Goal: Transaction & Acquisition: Purchase product/service

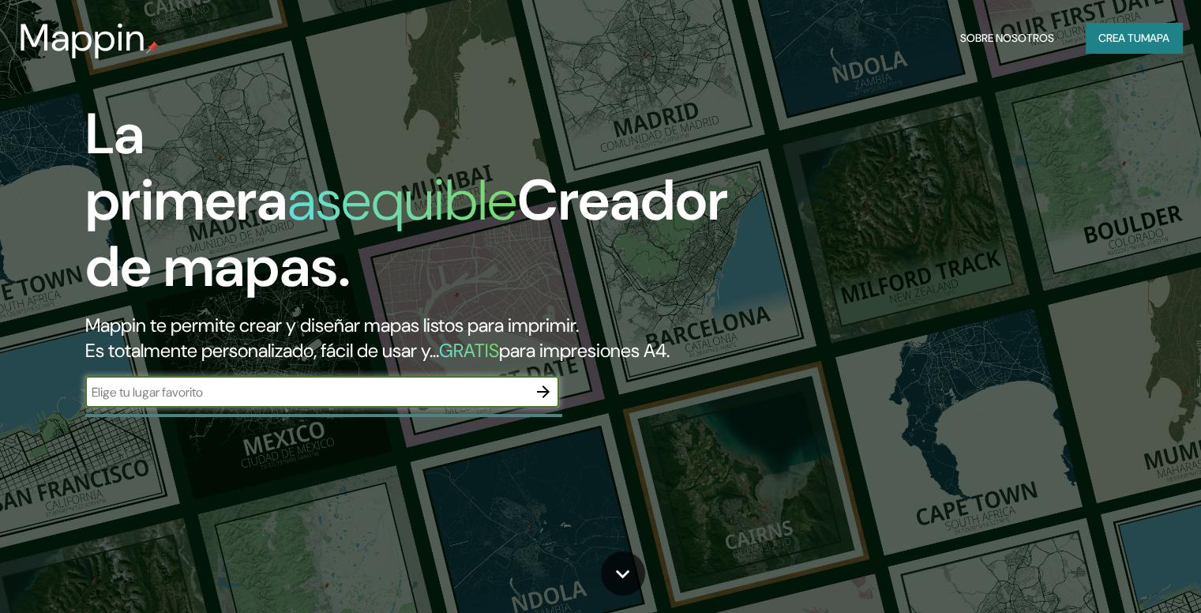
click at [1143, 53] on div "Mappin Sobre nosotros Crea tu mapa" at bounding box center [600, 38] width 1201 height 51
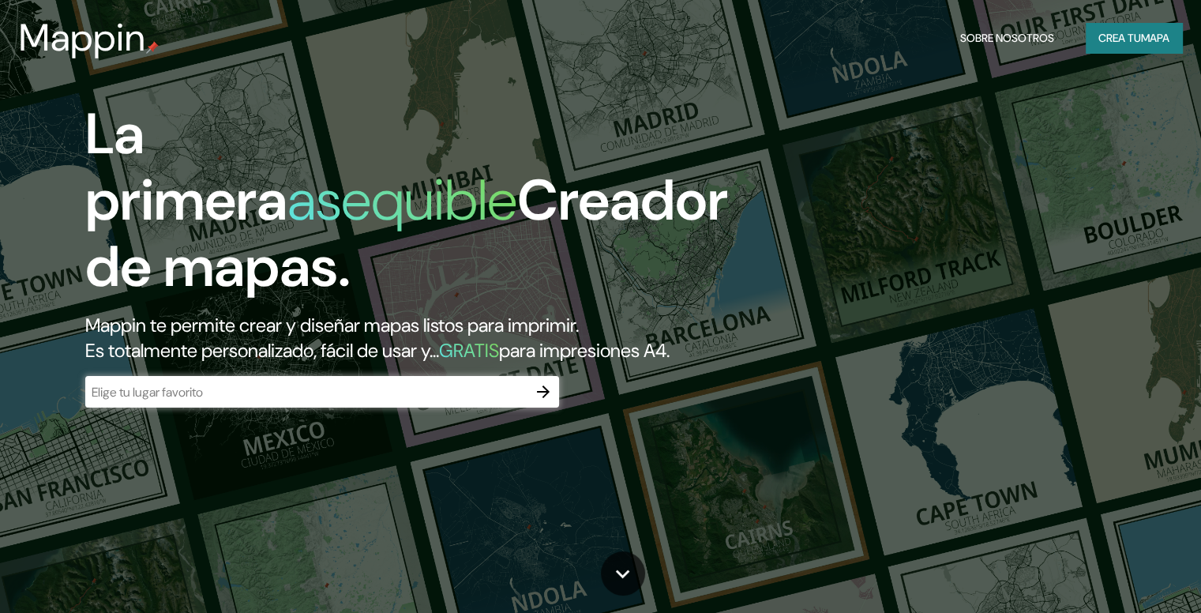
click at [1149, 39] on font "mapa" at bounding box center [1155, 38] width 28 height 14
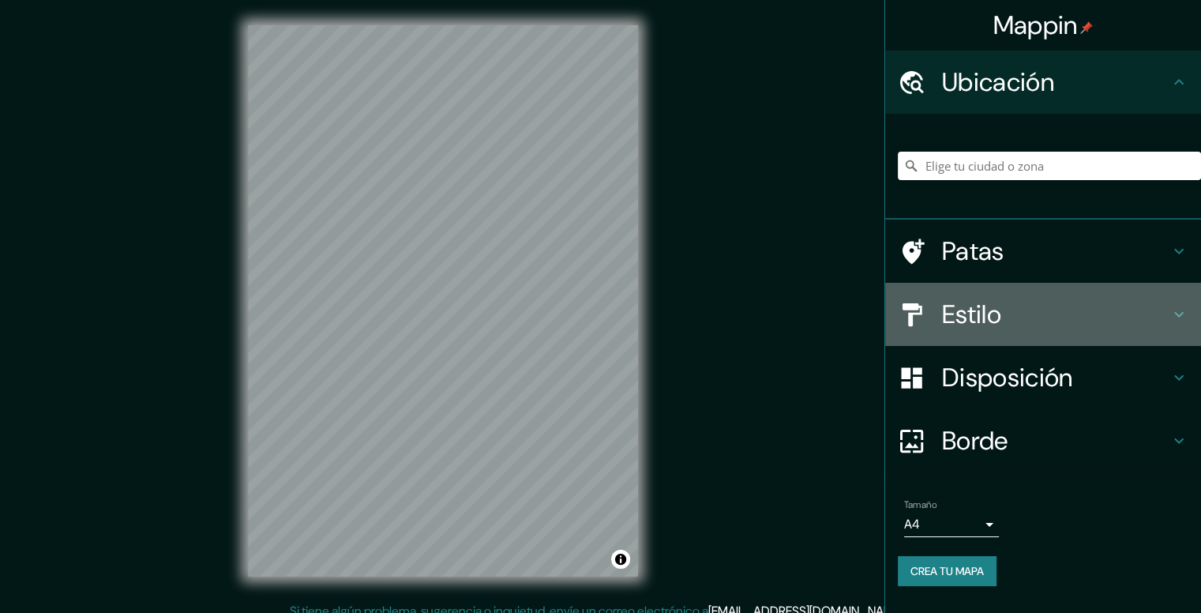
click at [982, 324] on font "Estilo" at bounding box center [971, 314] width 59 height 33
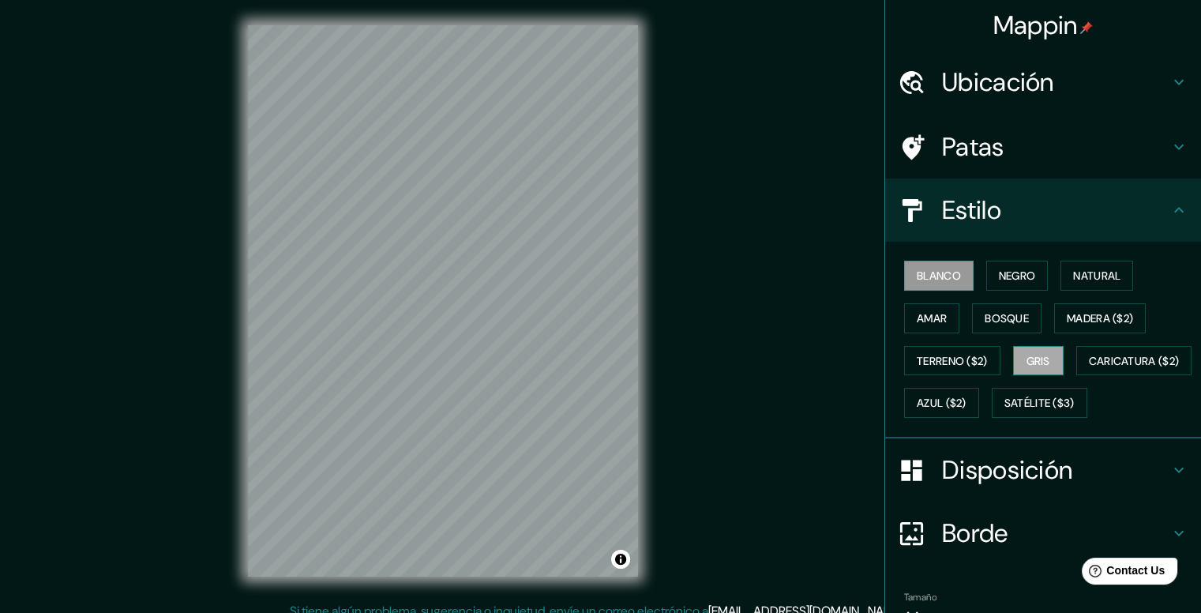
click at [1040, 358] on font "Gris" at bounding box center [1038, 361] width 24 height 14
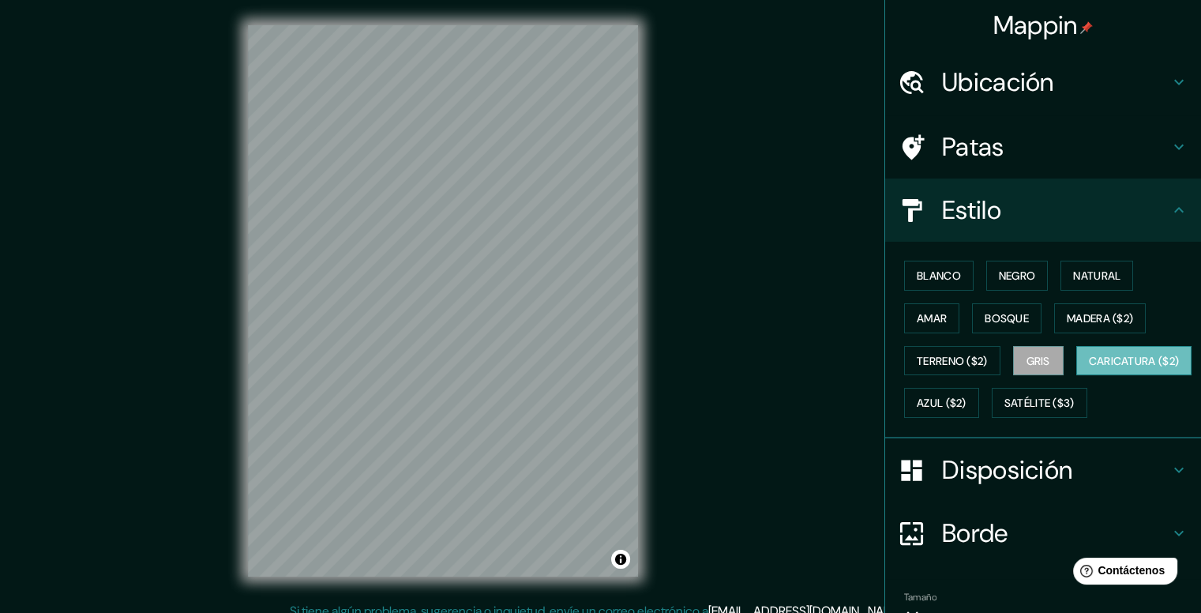
click at [1089, 368] on font "Caricatura ($2)" at bounding box center [1134, 361] width 91 height 14
click at [966, 399] on font "Azul ($2)" at bounding box center [941, 403] width 50 height 14
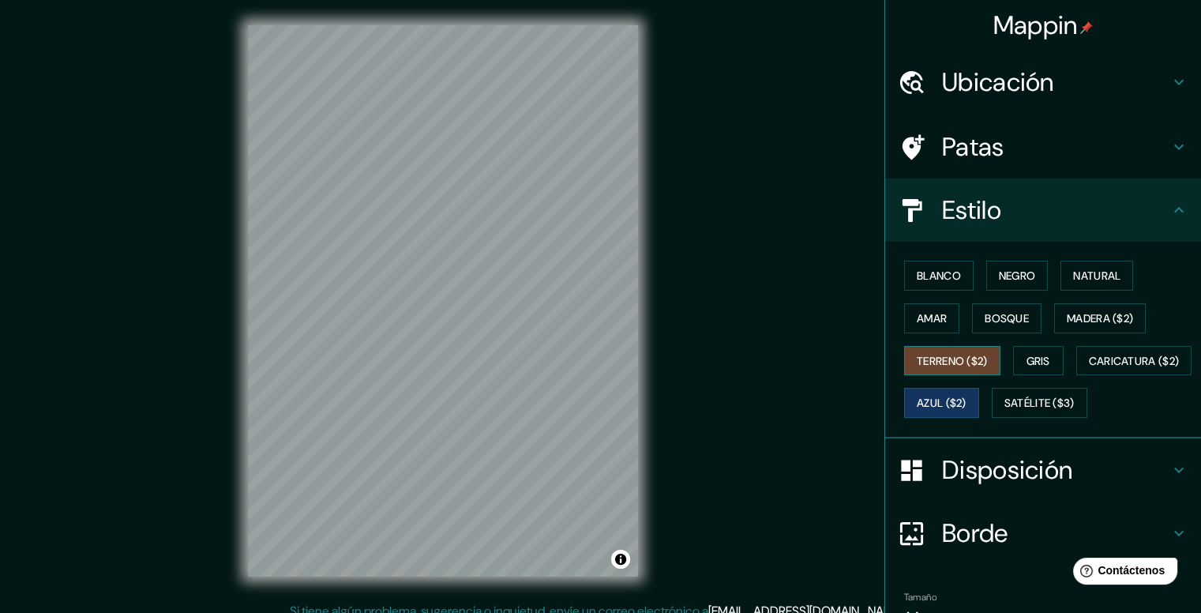
click at [969, 364] on font "Terreno ($2)" at bounding box center [951, 361] width 71 height 14
click at [1003, 320] on font "Bosque" at bounding box center [1006, 318] width 44 height 14
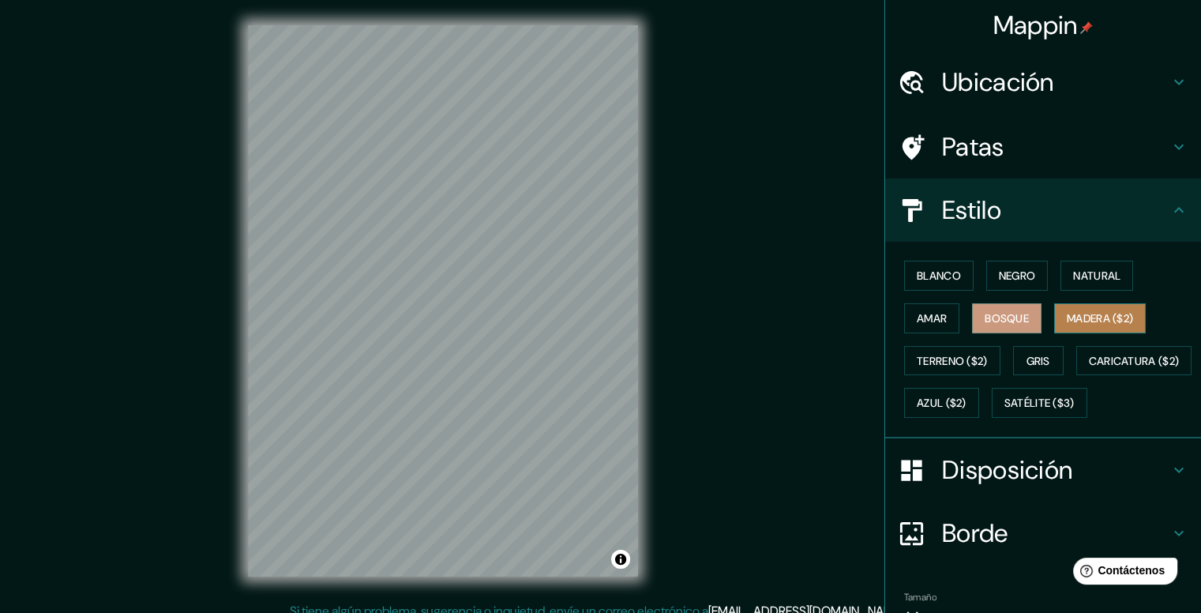
click at [1092, 311] on font "Madera ($2)" at bounding box center [1099, 318] width 66 height 14
click at [941, 319] on button "Amar" at bounding box center [931, 318] width 55 height 30
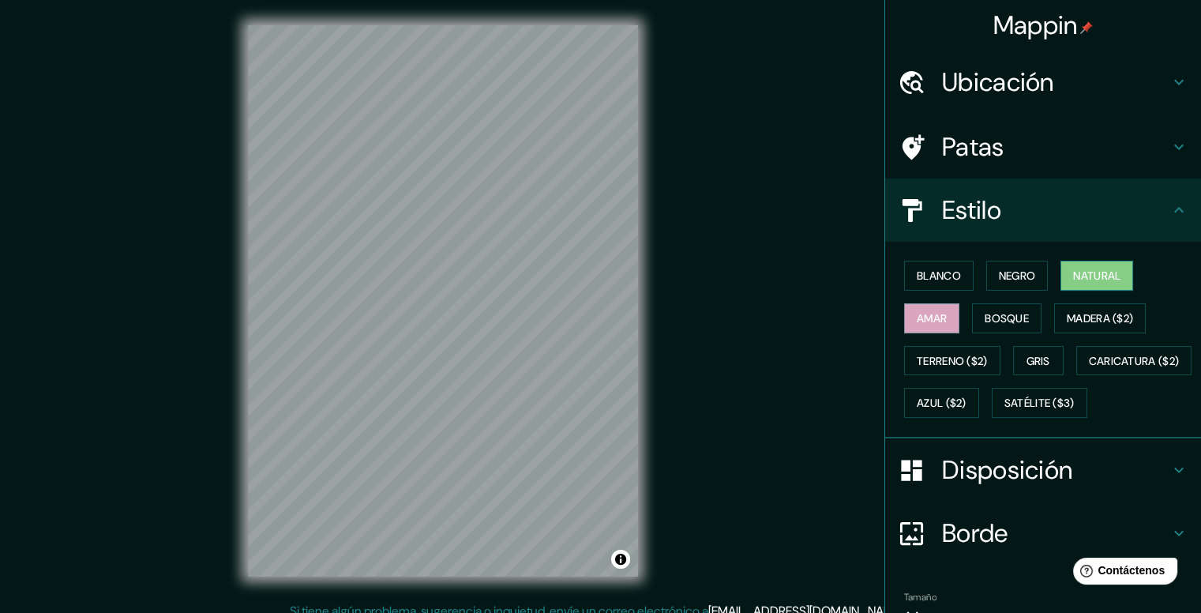
click at [1082, 270] on font "Natural" at bounding box center [1096, 275] width 47 height 14
click at [1003, 159] on h4 "Patas" at bounding box center [1055, 147] width 227 height 32
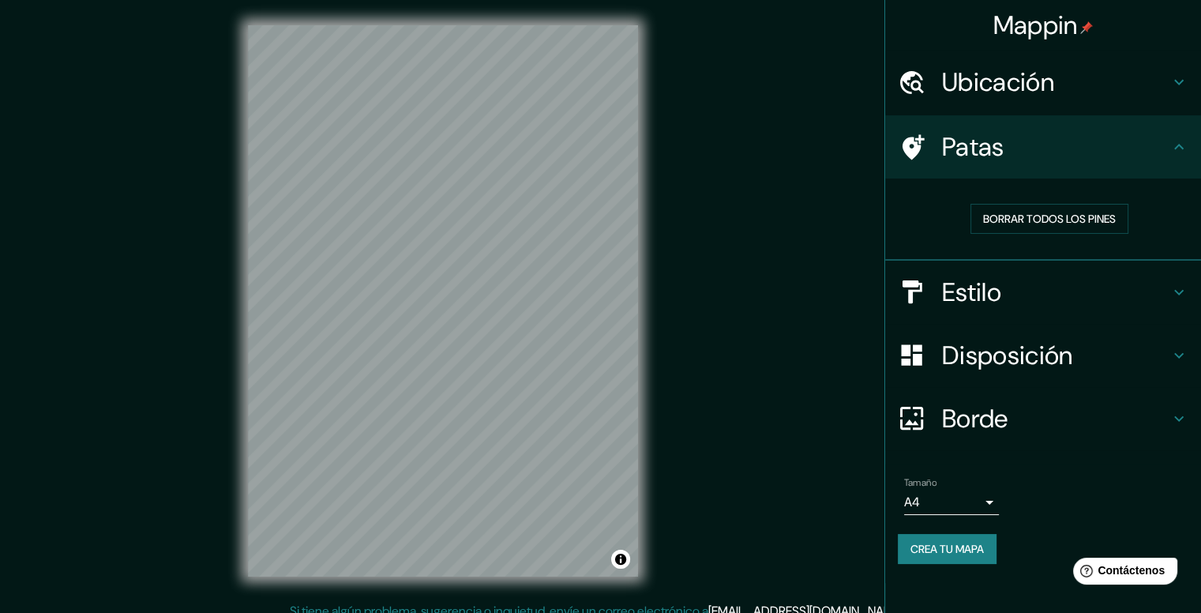
click at [985, 86] on font "Ubicación" at bounding box center [998, 82] width 112 height 33
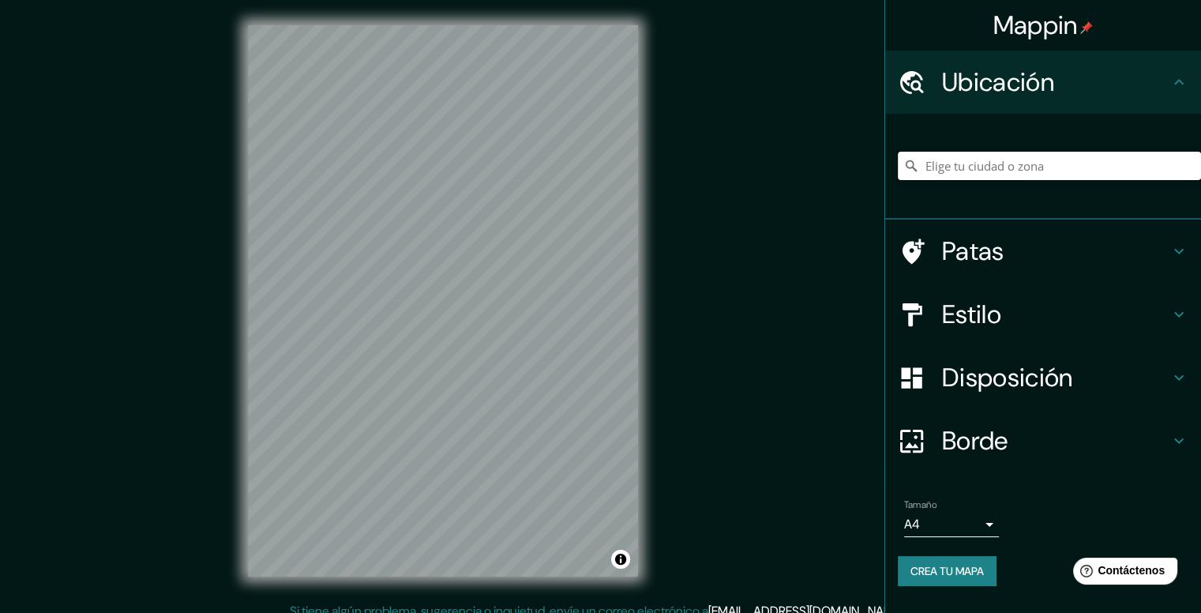
click at [972, 165] on input "Elige tu ciudad o zona" at bounding box center [1049, 166] width 303 height 28
click at [1033, 168] on input "Elige tu ciudad o zona" at bounding box center [1049, 166] width 303 height 28
paste input "7°07'09.0"S 78°29'18.4"W"
type input "Sur, Sevilla, provincia de Sevilla, España"
click at [1184, 165] on icon "Claro" at bounding box center [1188, 165] width 13 height 13
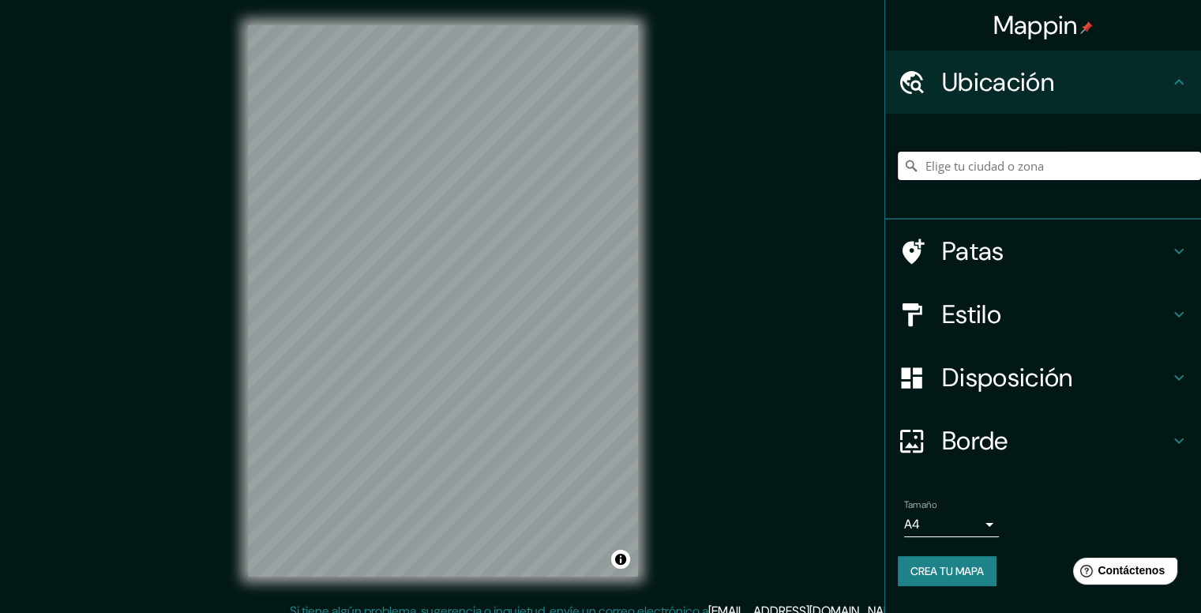
click at [1068, 162] on input "Elige tu ciudad o zona" at bounding box center [1049, 166] width 303 height 28
drag, startPoint x: 1095, startPoint y: 166, endPoint x: 864, endPoint y: 149, distance: 231.9
click at [864, 149] on div "Mappin Ubicación Cajamarca, Departamento de Cajamarca, Perú Patas Estilo Dispos…" at bounding box center [600, 313] width 1201 height 627
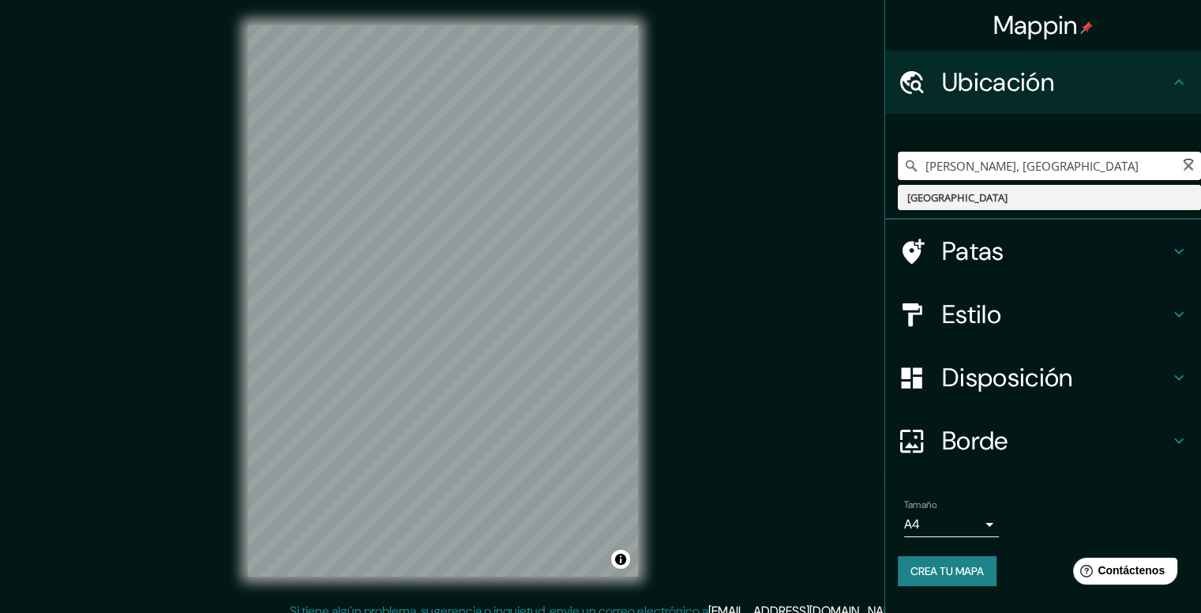
type input "Cajamarca, Departamento de Cajamarca, Perú"
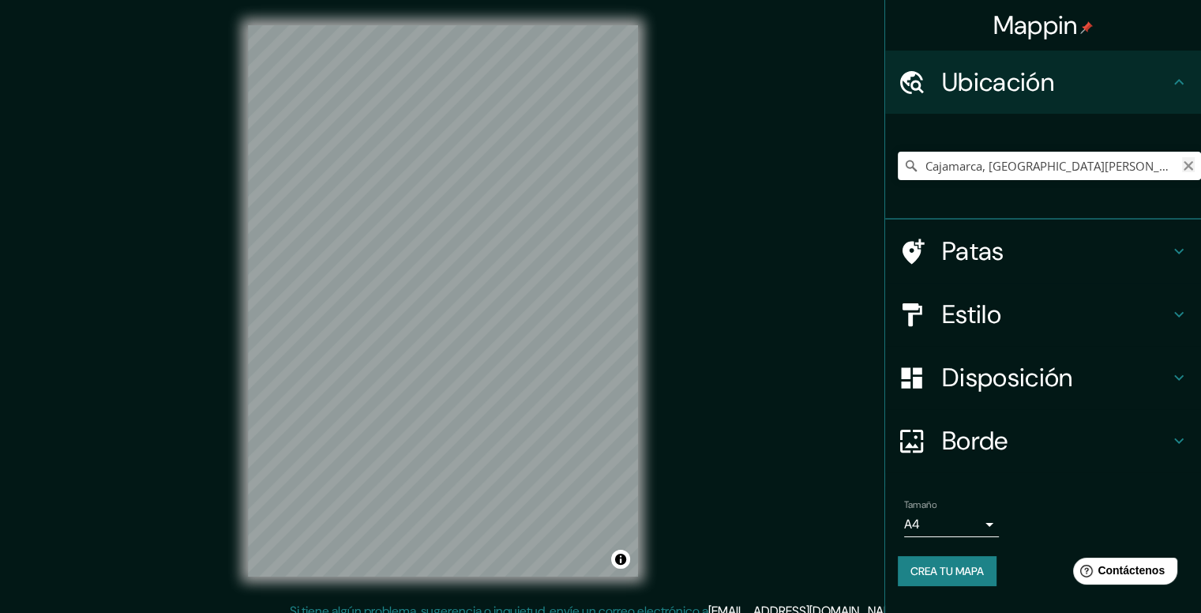
click at [1187, 168] on icon "Claro" at bounding box center [1188, 165] width 13 height 13
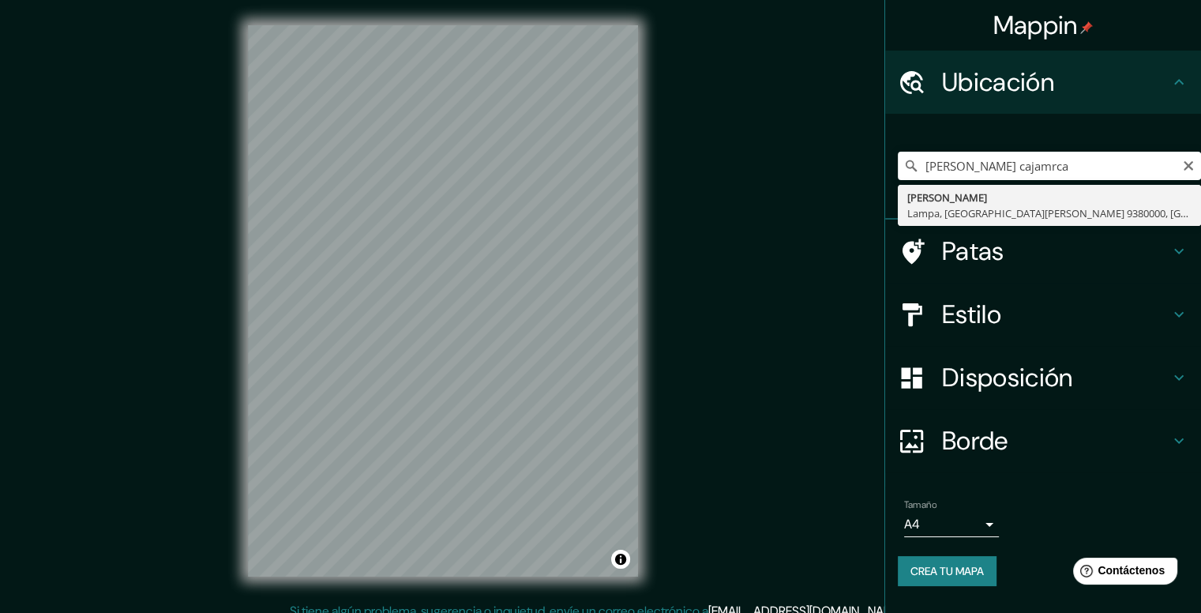
type input "Cerrillo, Lampa, Región Metropolitana de Santiago 9380000, Chile"
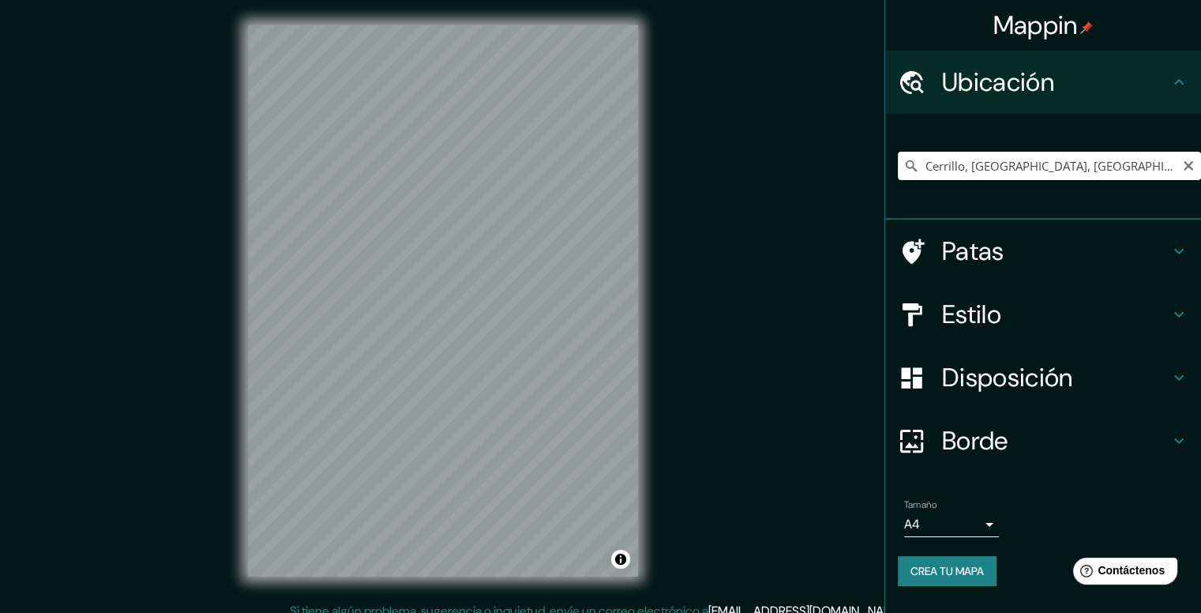
click at [1184, 174] on input "Cerrillo, Lampa, Región Metropolitana de Santiago 9380000, Chile" at bounding box center [1049, 166] width 303 height 28
click at [1187, 171] on icon "Claro" at bounding box center [1188, 165] width 13 height 13
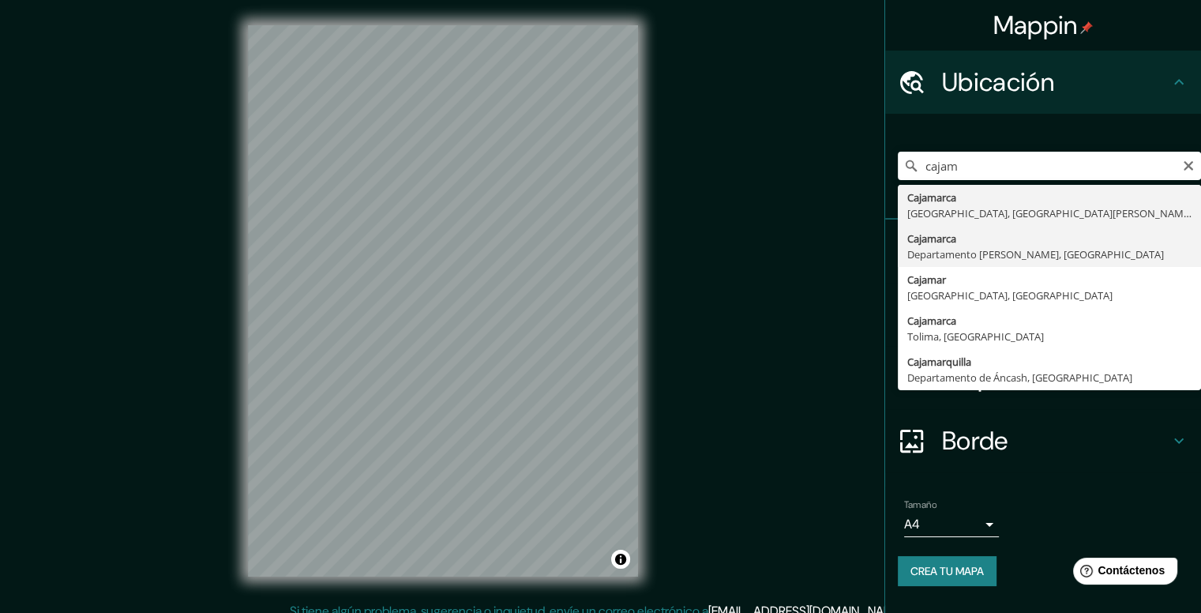
type input "Cajamarca, Departamento de Cajamarca, Perú"
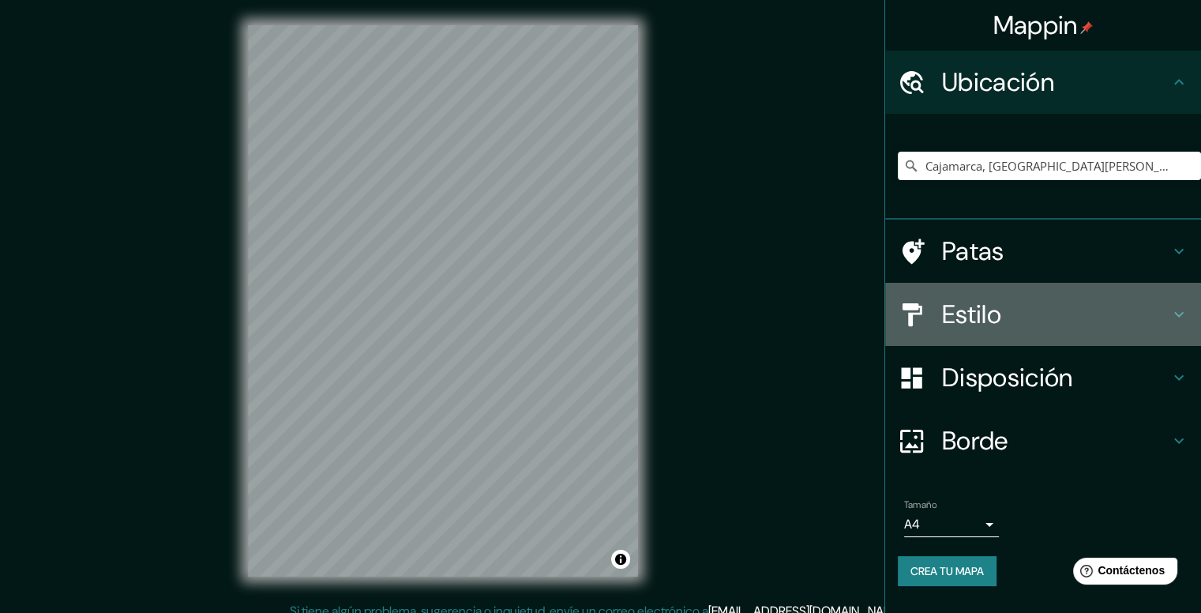
click at [998, 329] on font "Estilo" at bounding box center [971, 314] width 59 height 33
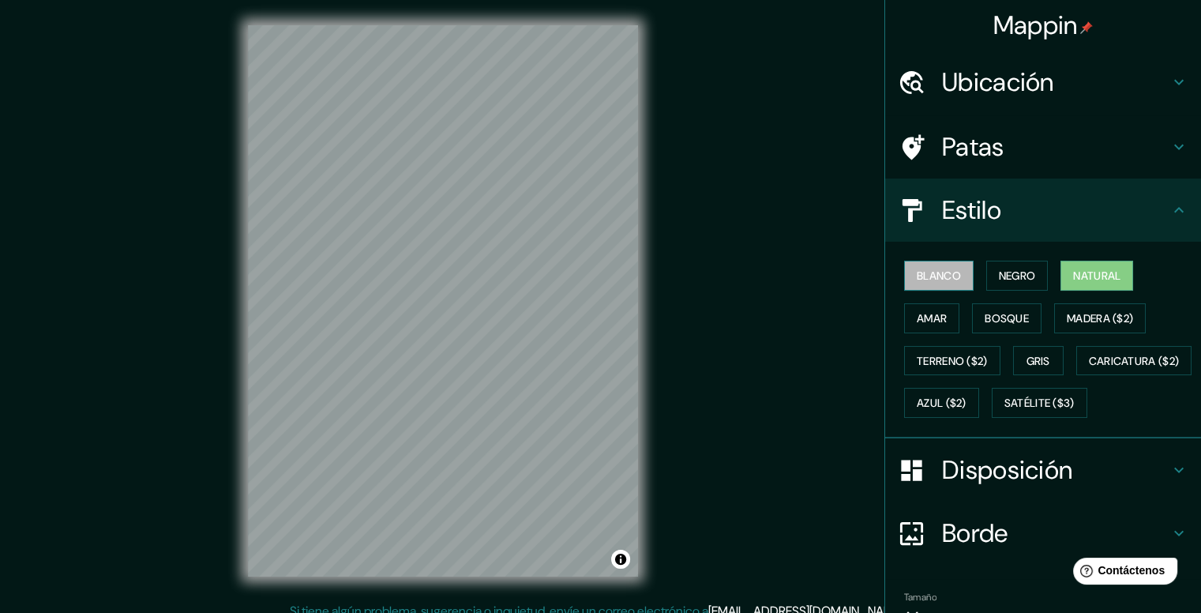
click at [925, 288] on button "Blanco" at bounding box center [938, 275] width 69 height 30
click at [986, 283] on button "Negro" at bounding box center [1017, 275] width 62 height 30
click at [1063, 272] on button "Natural" at bounding box center [1096, 275] width 73 height 30
drag, startPoint x: 926, startPoint y: 317, endPoint x: 934, endPoint y: 315, distance: 8.1
click at [926, 317] on font "Amar" at bounding box center [931, 318] width 30 height 14
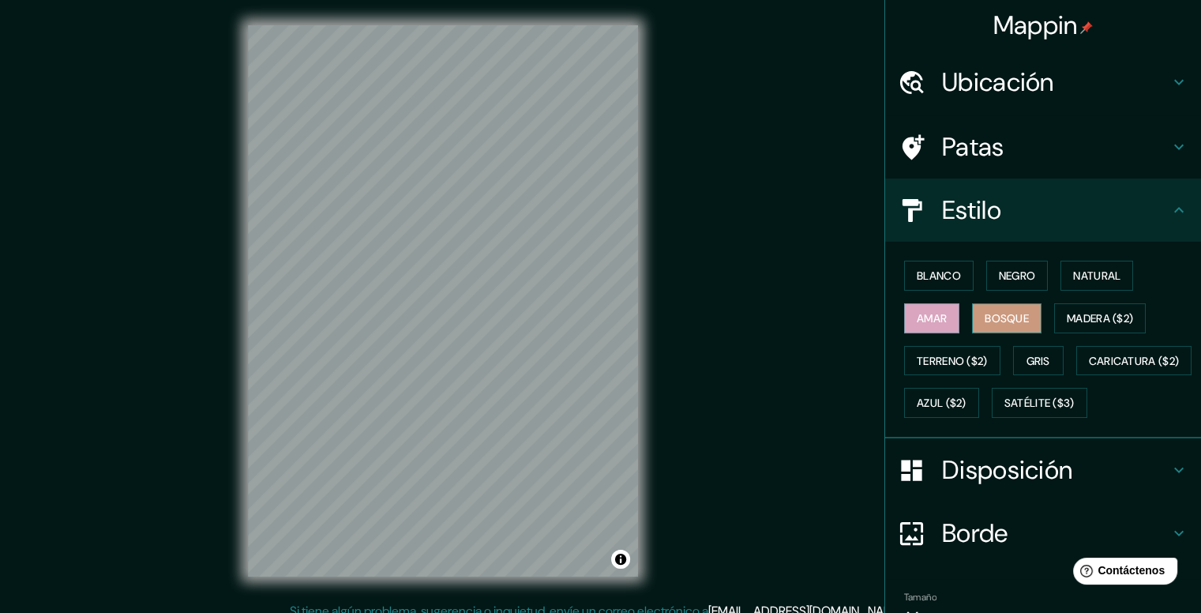
click at [1016, 317] on font "Bosque" at bounding box center [1006, 318] width 44 height 14
click at [1008, 81] on font "Ubicación" at bounding box center [998, 82] width 112 height 33
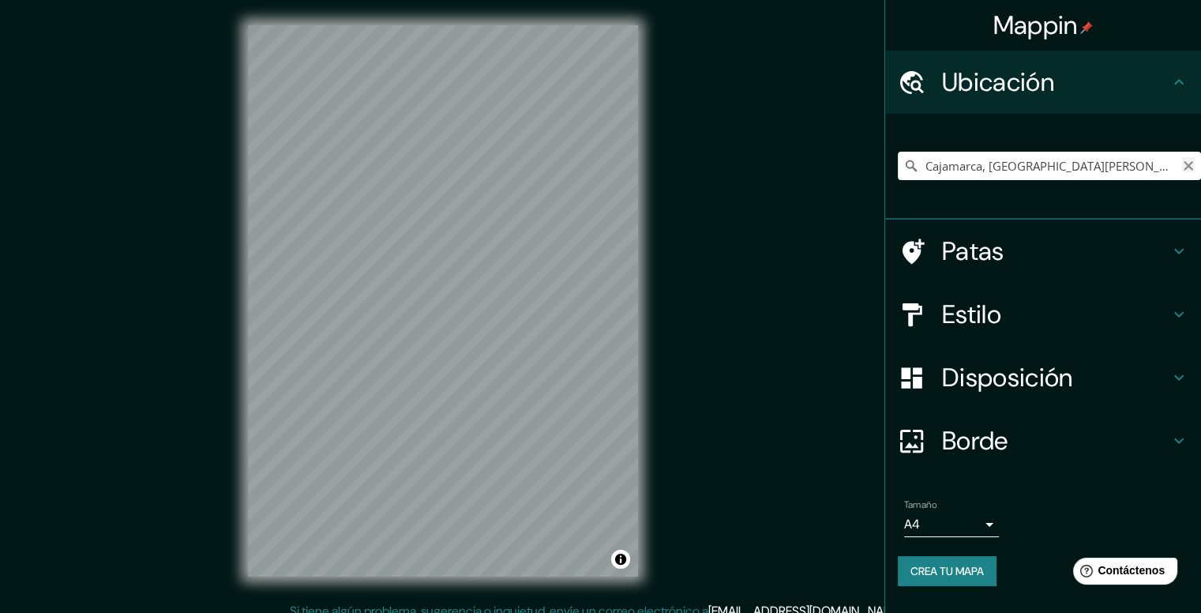
click at [1187, 167] on icon "Claro" at bounding box center [1187, 165] width 9 height 9
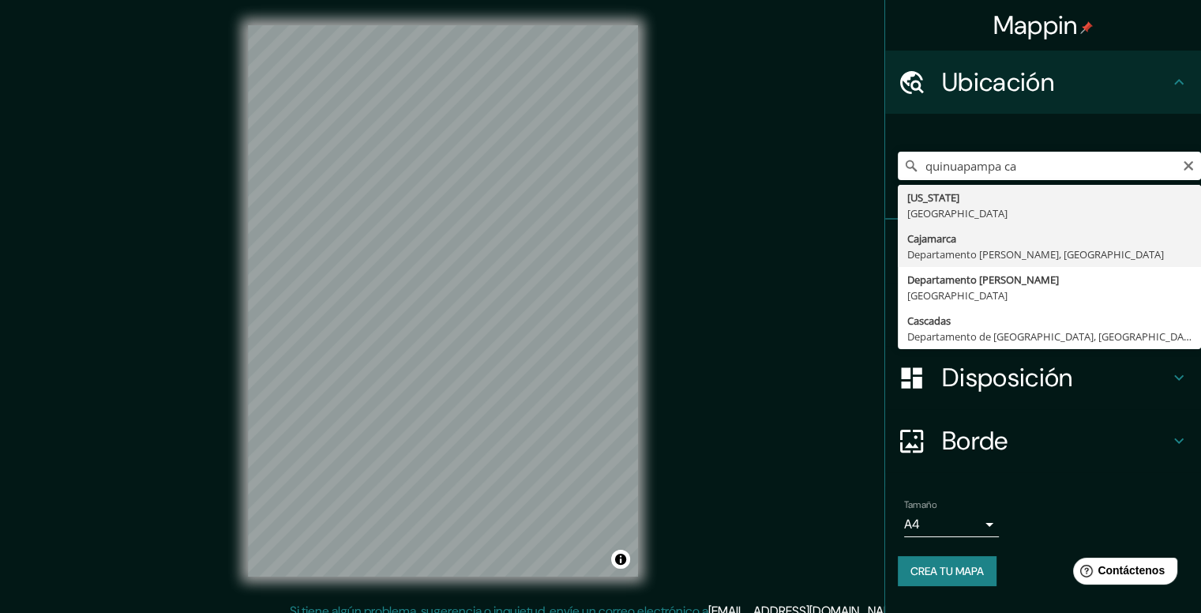
type input "Cajamarca, Departamento de Cajamarca, Perú"
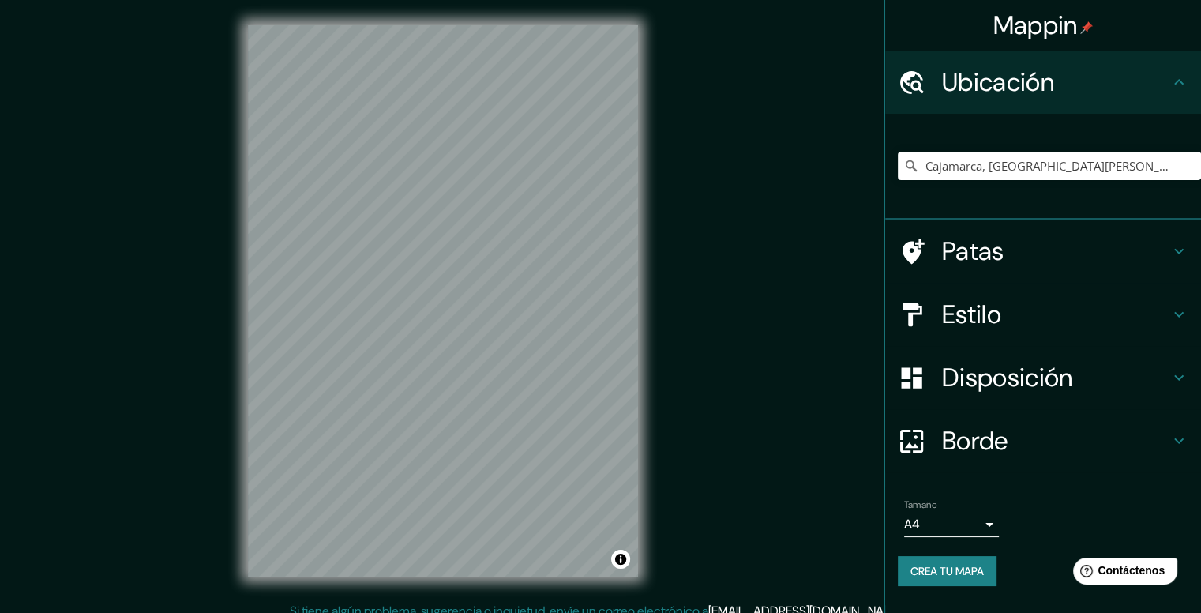
click at [242, 329] on div "© Mapbox © OpenStreetMap Improve this map" at bounding box center [443, 301] width 440 height 602
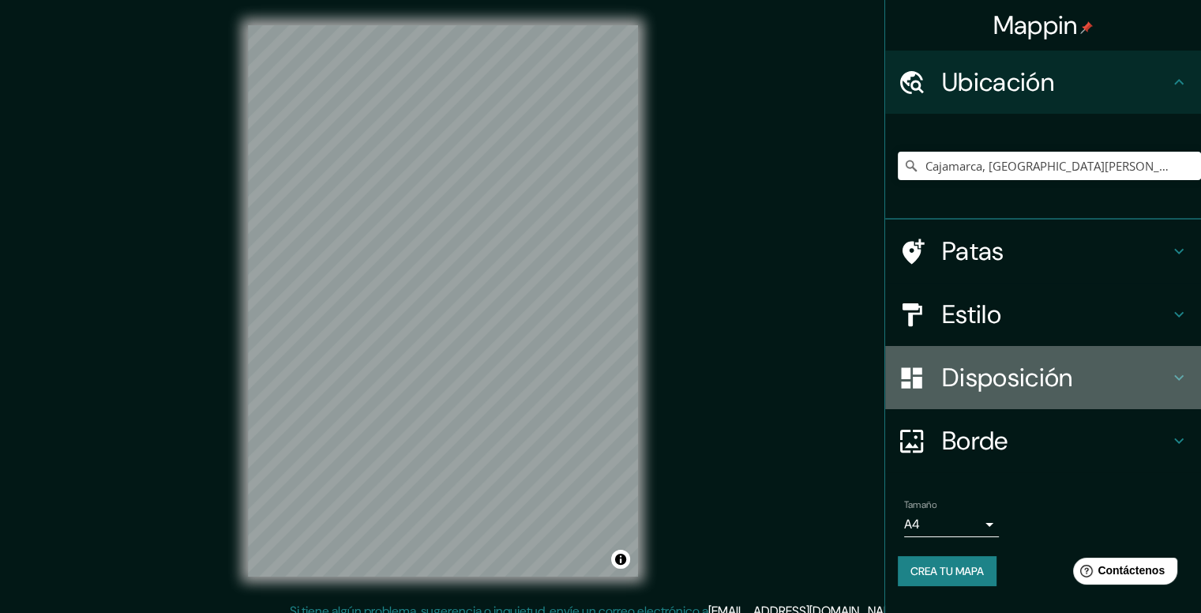
click at [997, 364] on font "Disposición" at bounding box center [1007, 377] width 130 height 33
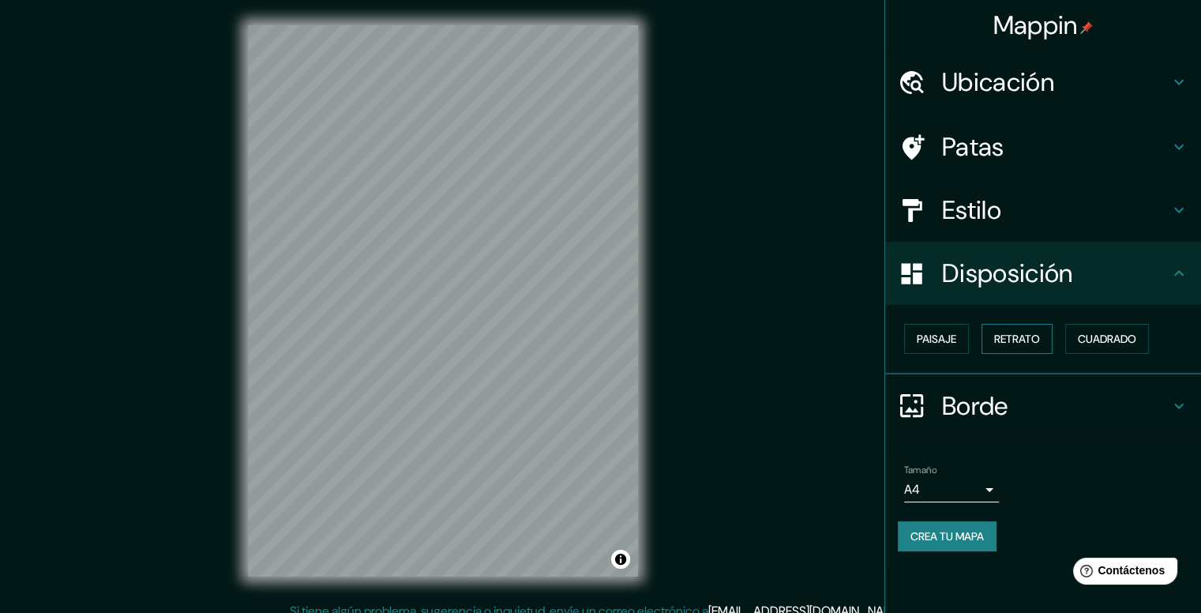
click at [1033, 338] on font "Retrato" at bounding box center [1017, 339] width 46 height 14
click at [950, 340] on font "Paisaje" at bounding box center [935, 339] width 39 height 14
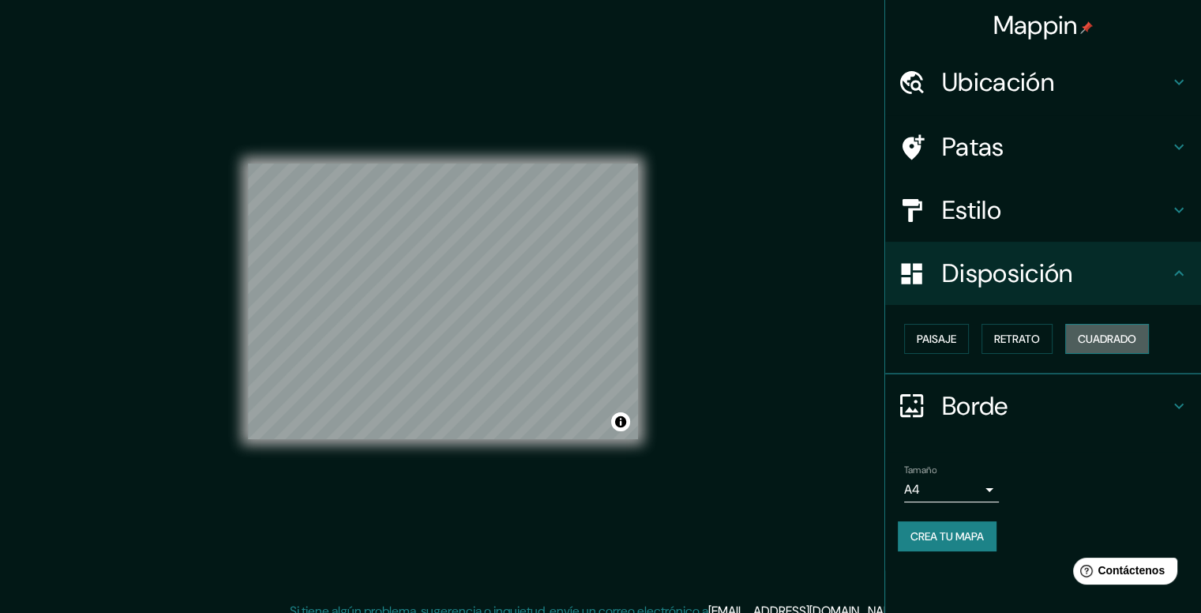
click at [1089, 339] on font "Cuadrado" at bounding box center [1106, 339] width 58 height 14
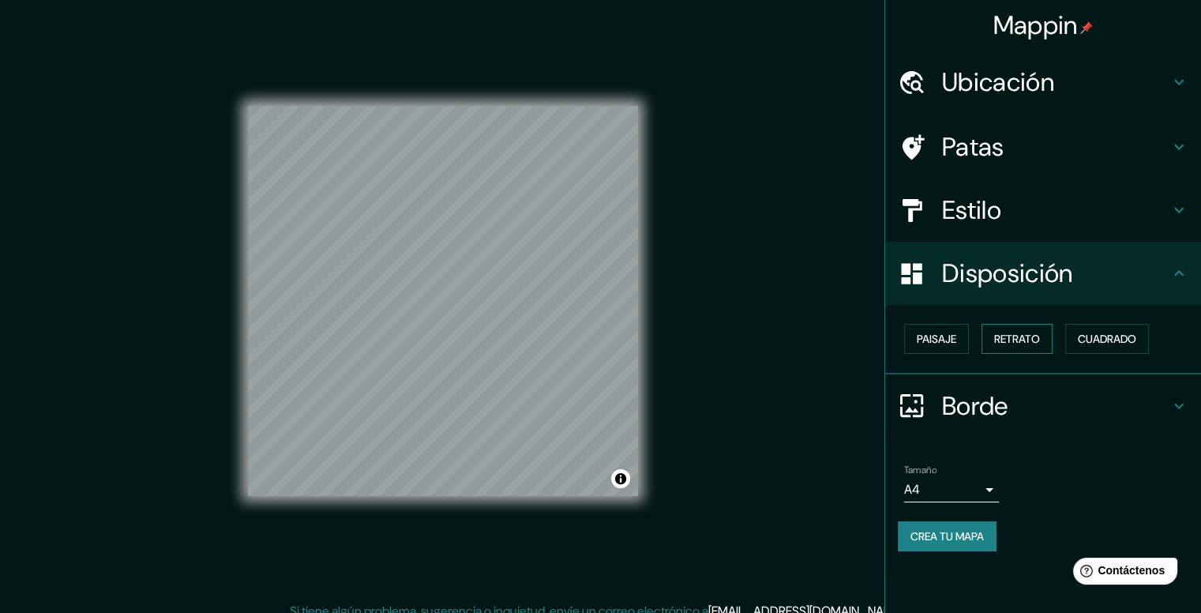
click at [1026, 348] on button "Retrato" at bounding box center [1016, 339] width 71 height 30
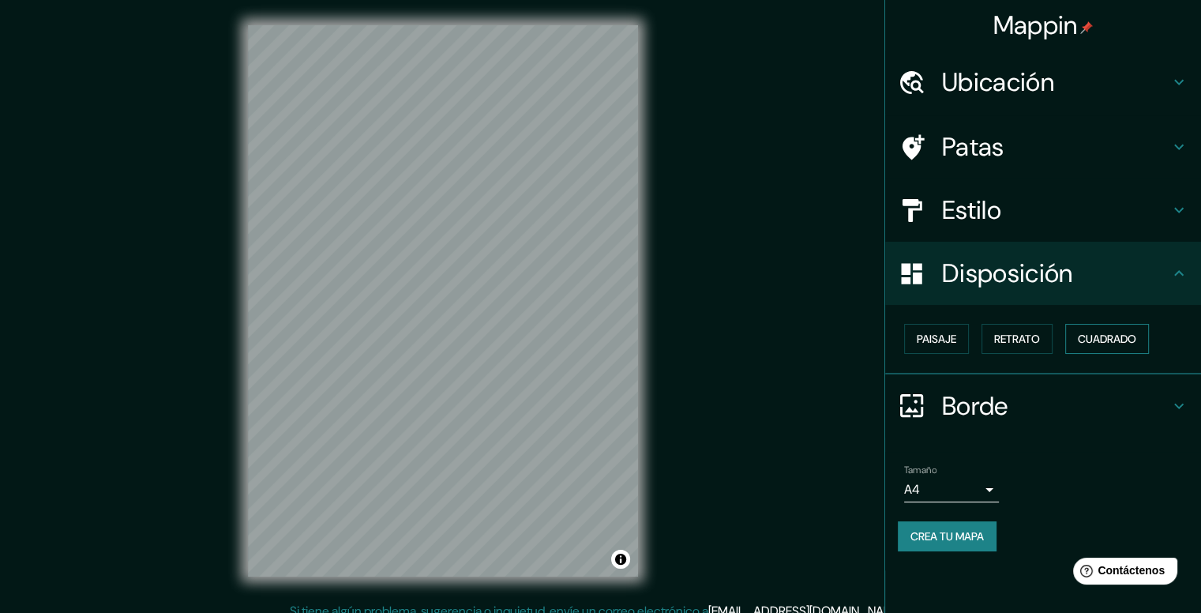
click at [1103, 345] on font "Cuadrado" at bounding box center [1106, 339] width 58 height 14
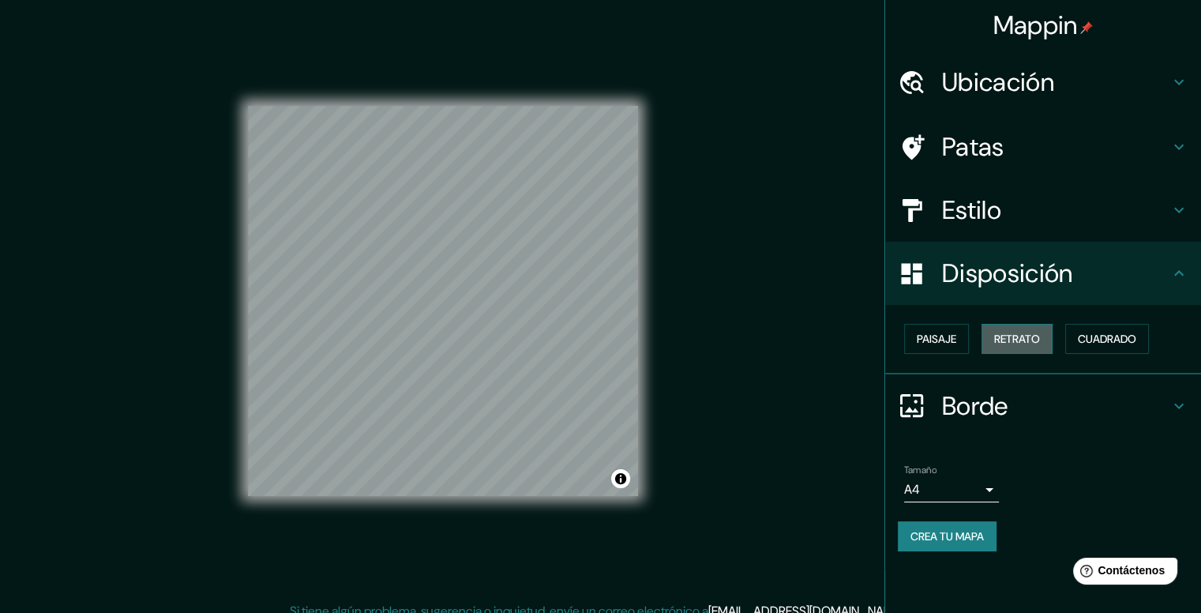
click at [1037, 348] on button "Retrato" at bounding box center [1016, 339] width 71 height 30
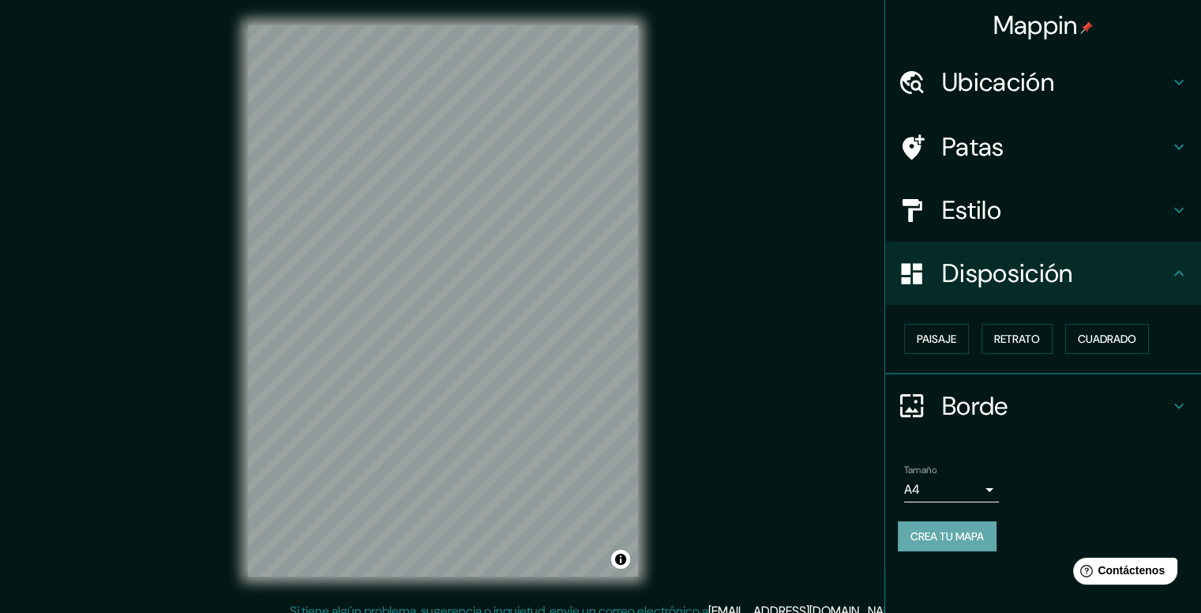
click at [915, 534] on font "Crea tu mapa" at bounding box center [946, 536] width 73 height 14
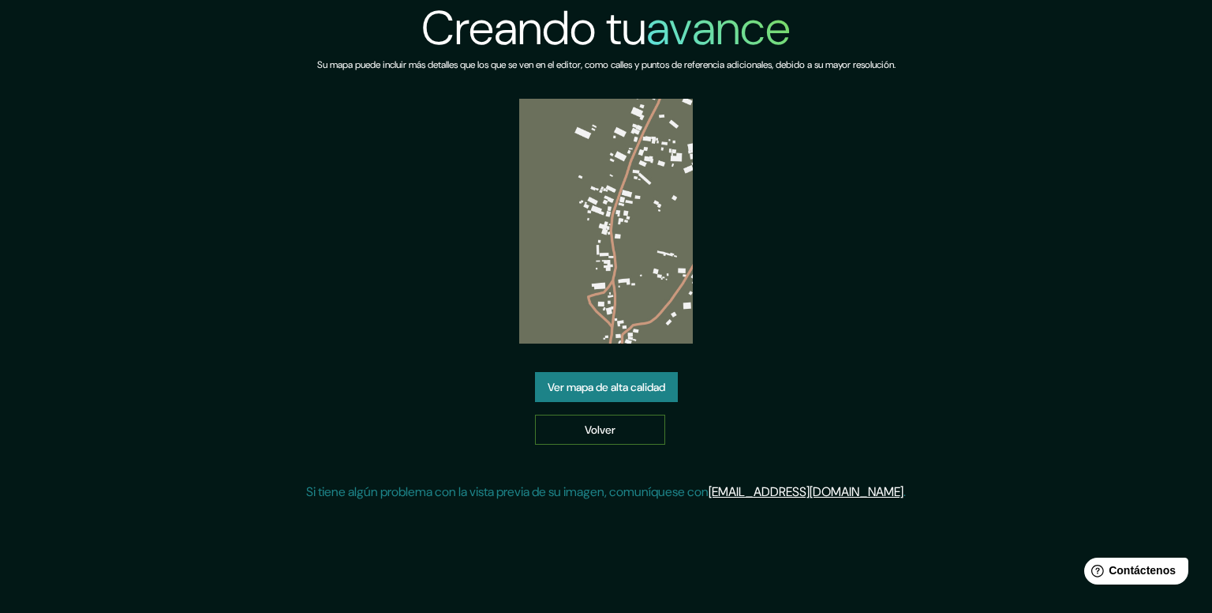
click at [594, 437] on font "Volver" at bounding box center [600, 429] width 31 height 21
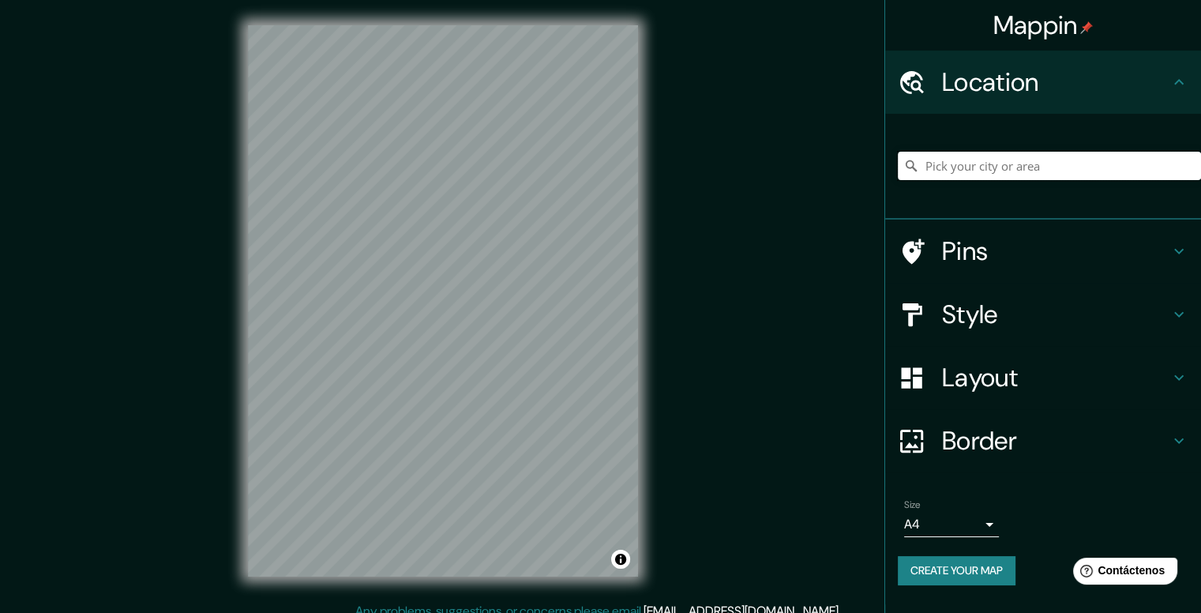
click at [1010, 171] on input "Pick your city or area" at bounding box center [1049, 166] width 303 height 28
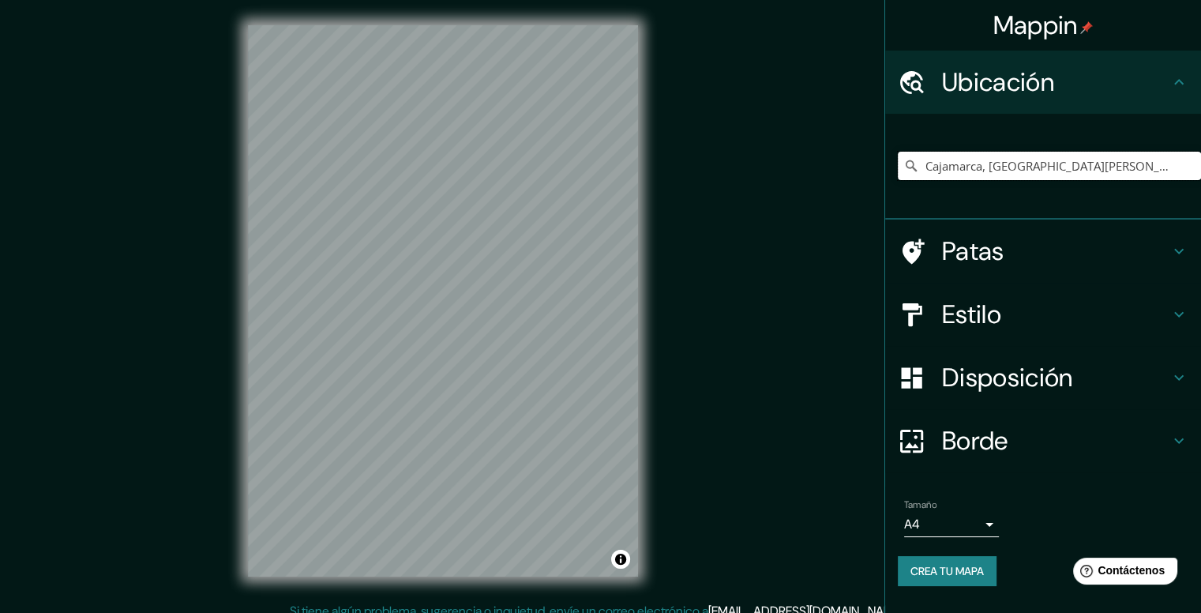
type input "Cajamarca, Departamento de Cajamarca, Perú"
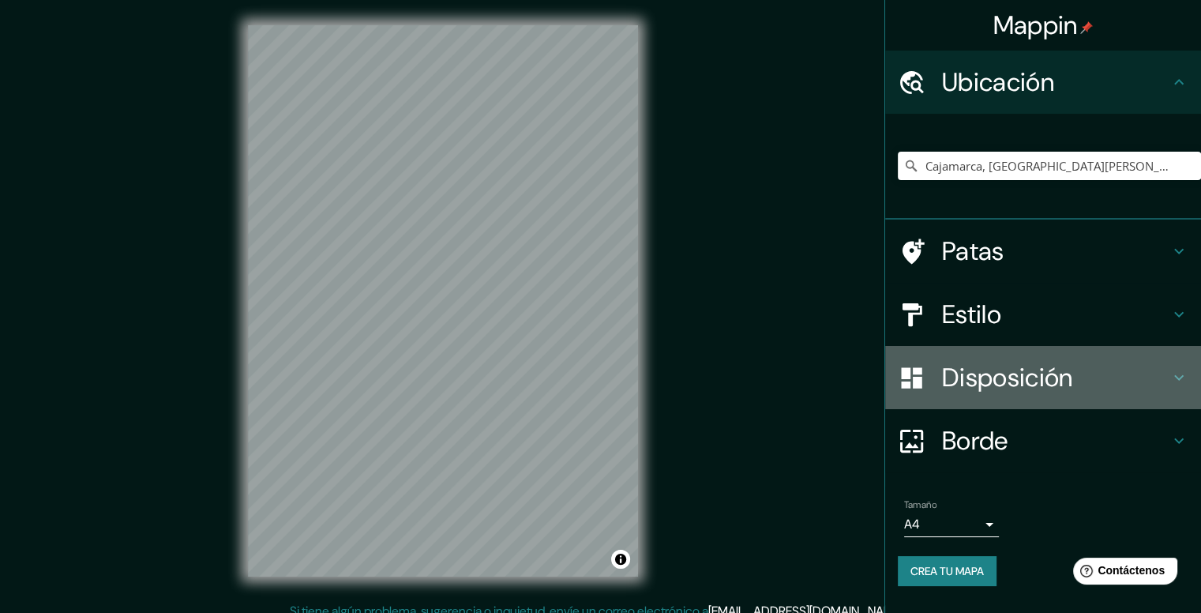
click at [995, 380] on font "Disposición" at bounding box center [1007, 377] width 130 height 33
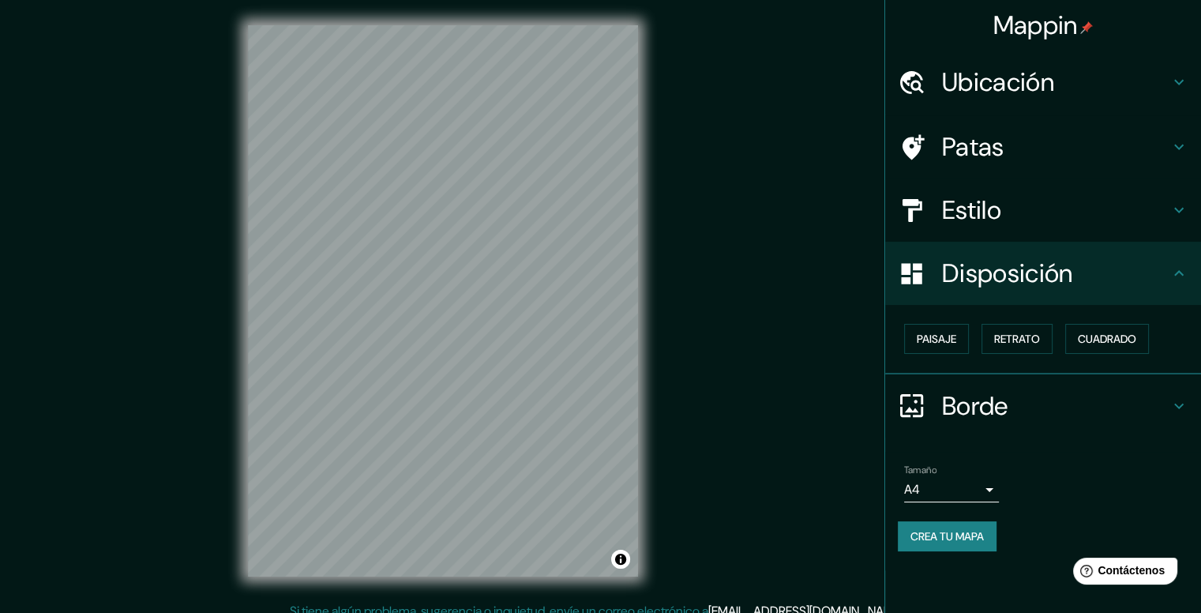
click at [985, 392] on font "Borde" at bounding box center [975, 405] width 66 height 33
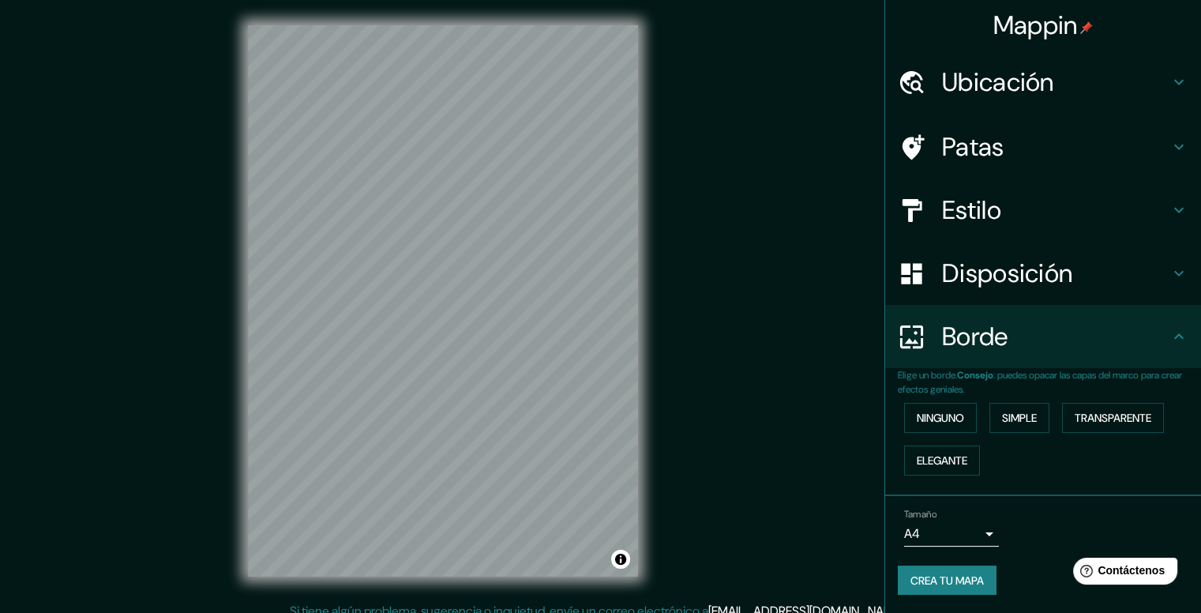
click at [954, 231] on div "Estilo" at bounding box center [1043, 209] width 316 height 63
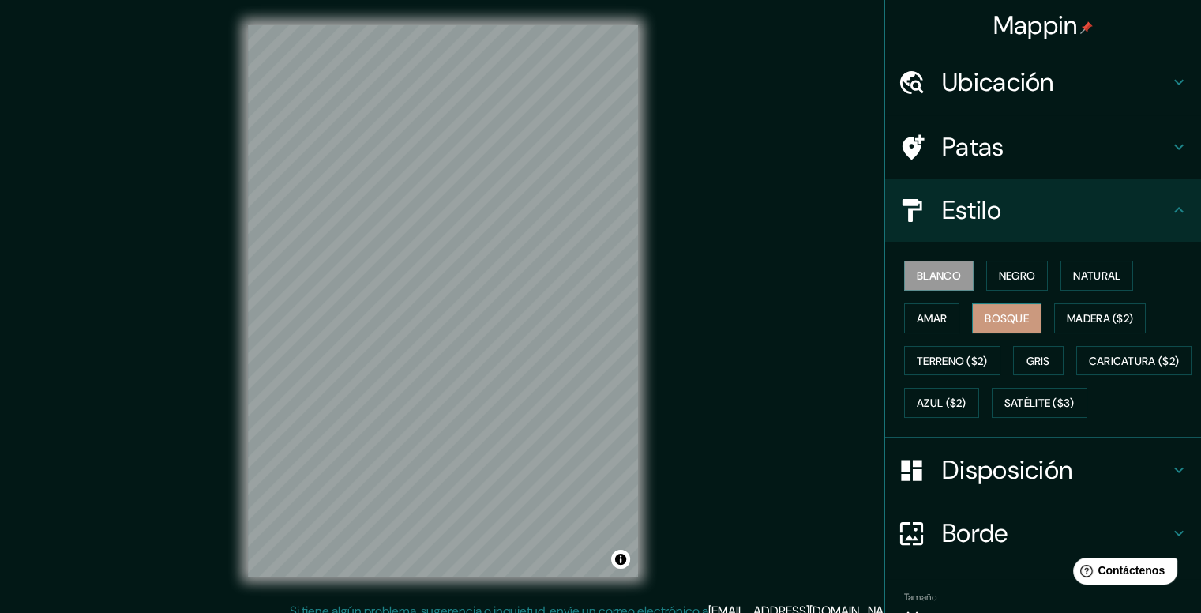
click at [1012, 326] on font "Bosque" at bounding box center [1006, 318] width 44 height 21
click at [1014, 282] on font "Negro" at bounding box center [1017, 275] width 37 height 21
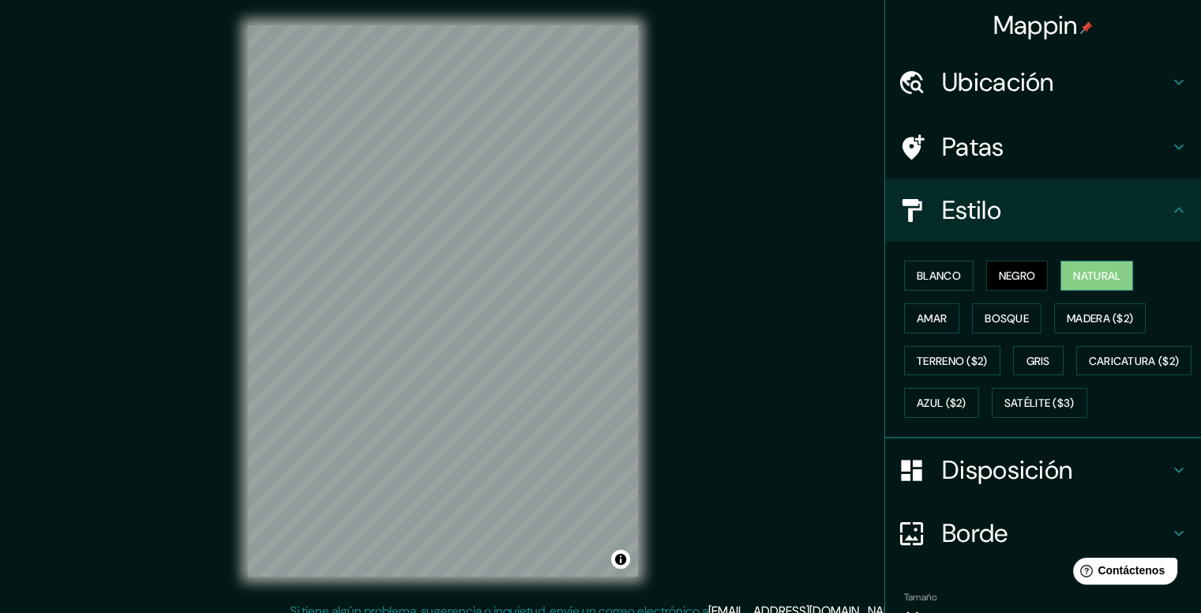
click at [1073, 275] on font "Natural" at bounding box center [1096, 275] width 47 height 14
click at [927, 320] on font "Amar" at bounding box center [931, 318] width 30 height 14
click at [1023, 273] on font "Negro" at bounding box center [1017, 275] width 37 height 14
click at [1108, 272] on font "Natural" at bounding box center [1096, 275] width 47 height 14
click at [1002, 317] on font "Bosque" at bounding box center [1006, 318] width 44 height 14
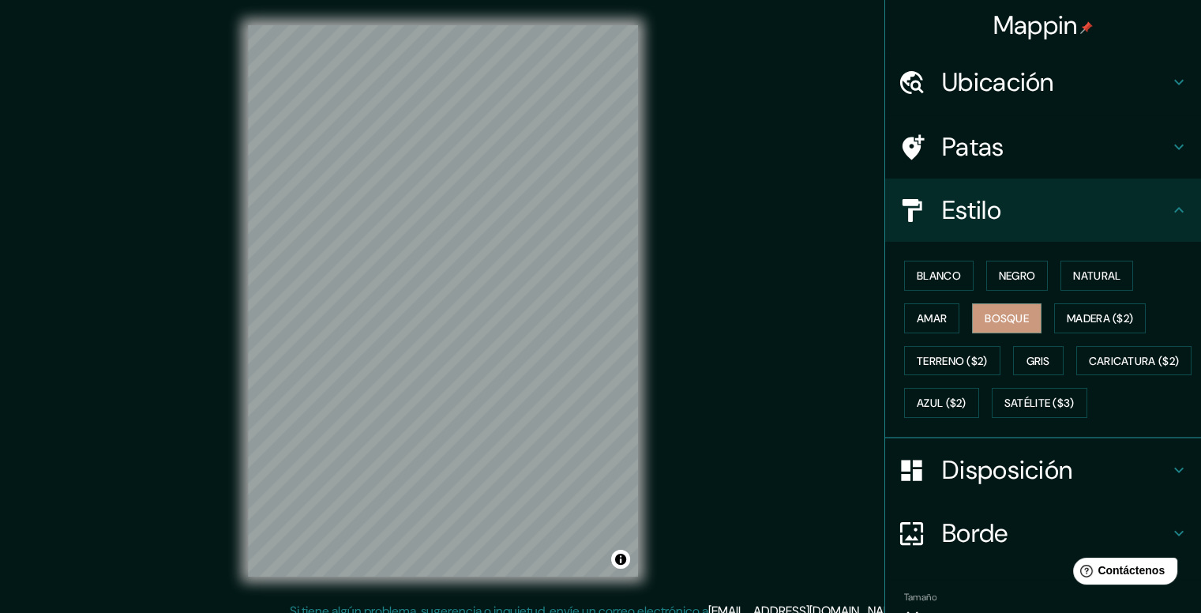
click at [782, 307] on div "Mappin Ubicación Cajamarca, Departamento de Cajamarca, Perú Cajamarca Departame…" at bounding box center [600, 313] width 1201 height 627
